Goal: Find contact information: Find contact information

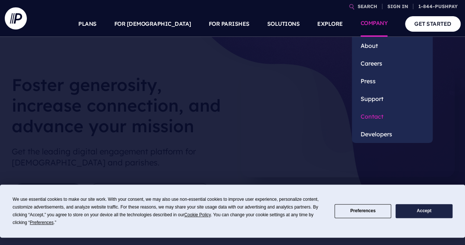
click at [379, 112] on link "Contact" at bounding box center [392, 116] width 81 height 18
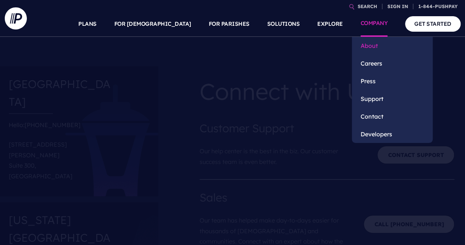
click at [380, 43] on link "About" at bounding box center [392, 46] width 81 height 18
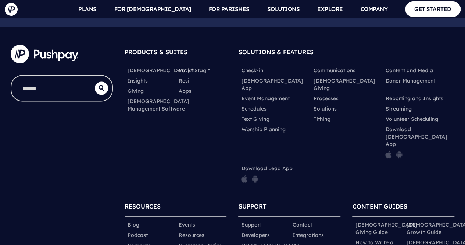
scroll to position [2102, 0]
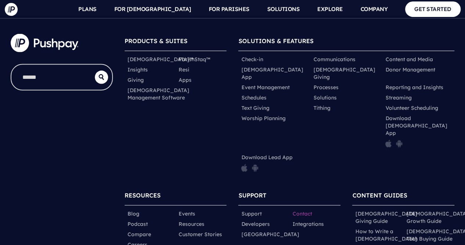
click at [305, 210] on link "Contact" at bounding box center [301, 213] width 19 height 7
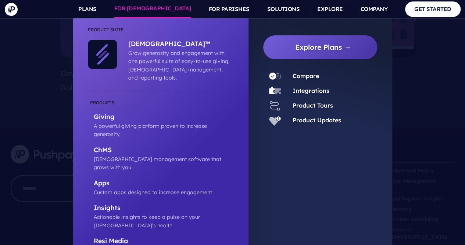
scroll to position [725, 0]
